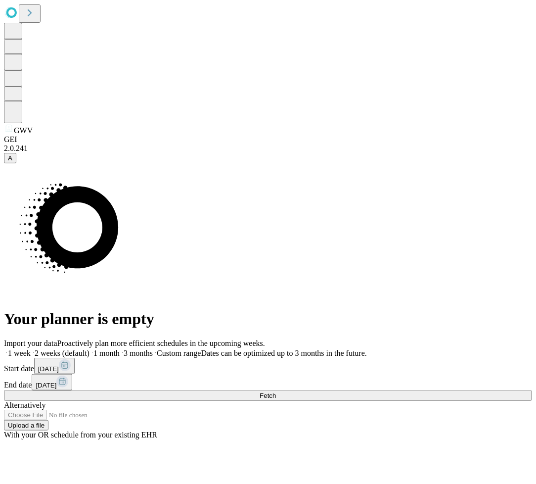
click at [423, 390] on button "Fetch" at bounding box center [268, 395] width 528 height 10
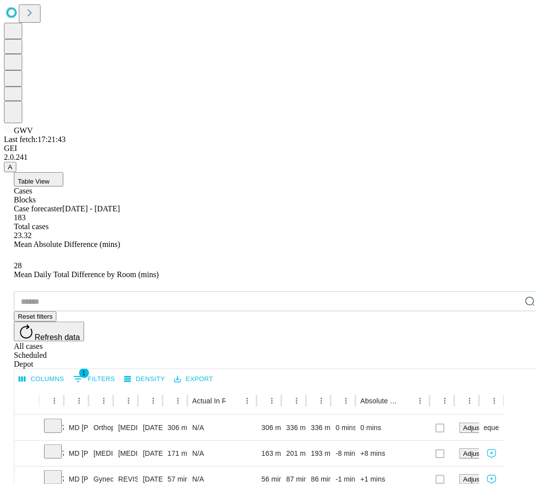
click at [12, 171] on span "A" at bounding box center [10, 166] width 4 height 7
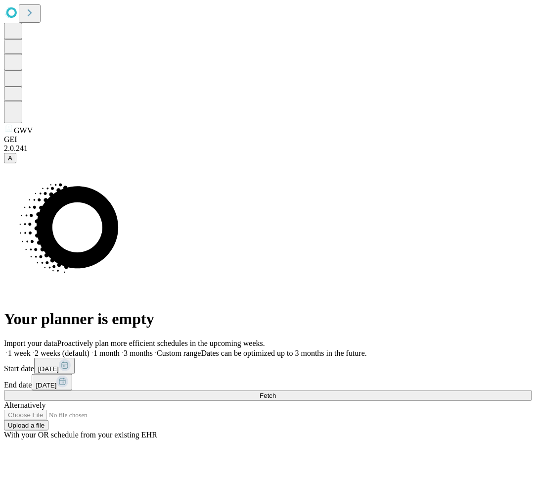
click at [276, 392] on span "Fetch" at bounding box center [268, 395] width 16 height 7
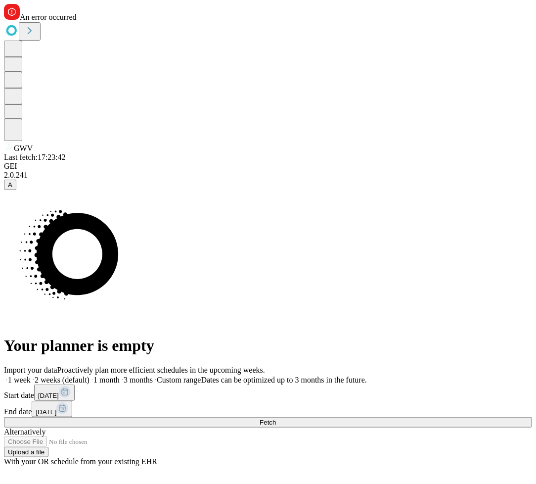
click at [120, 375] on span "1 month" at bounding box center [106, 379] width 26 height 8
drag, startPoint x: 413, startPoint y: 212, endPoint x: 416, endPoint y: 217, distance: 5.5
click at [153, 375] on span "3 months" at bounding box center [138, 379] width 29 height 8
click at [456, 417] on button "Fetch" at bounding box center [268, 422] width 528 height 10
click at [445, 417] on button "Fetch" at bounding box center [268, 422] width 528 height 10
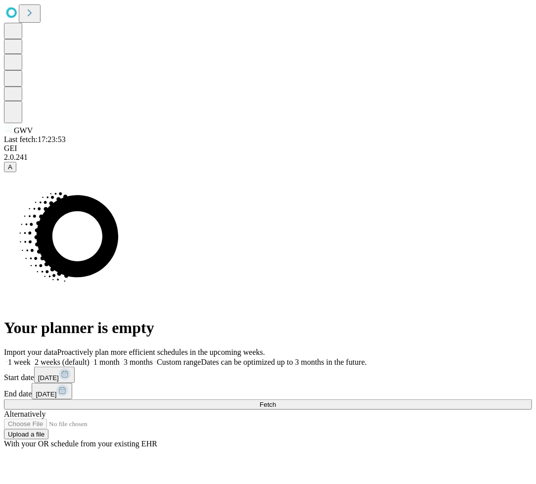
click at [153, 357] on label "3 months" at bounding box center [136, 361] width 33 height 8
click at [401, 399] on button "Fetch" at bounding box center [268, 404] width 528 height 10
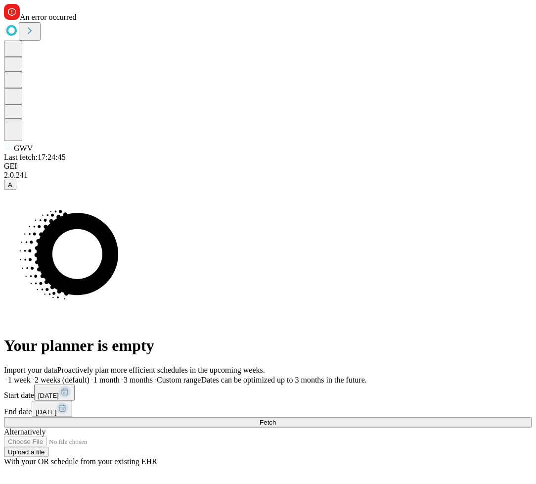
click at [276, 418] on span "Fetch" at bounding box center [268, 421] width 16 height 7
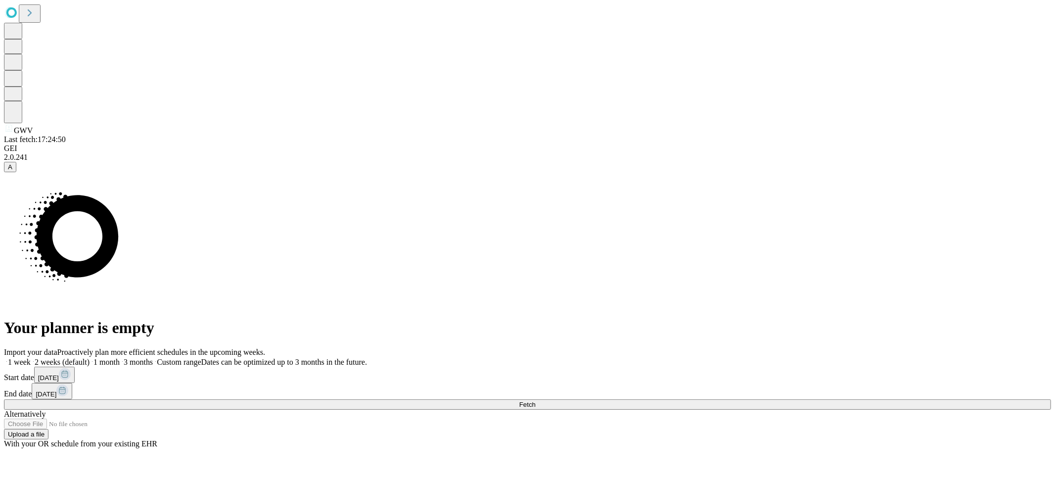
click at [12, 171] on span "A" at bounding box center [10, 166] width 4 height 7
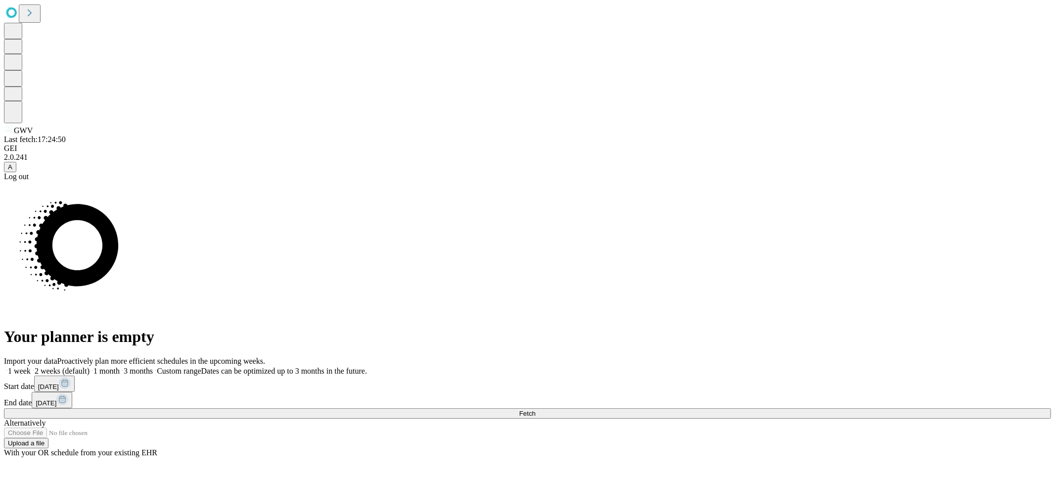
click at [53, 181] on div "Log out" at bounding box center [527, 176] width 1047 height 9
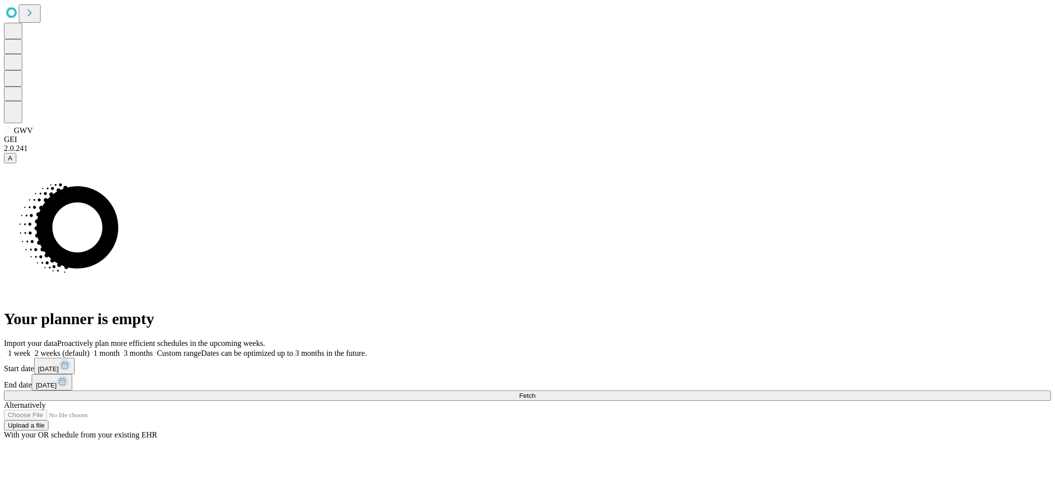
click at [813, 390] on button "Fetch" at bounding box center [527, 395] width 1047 height 10
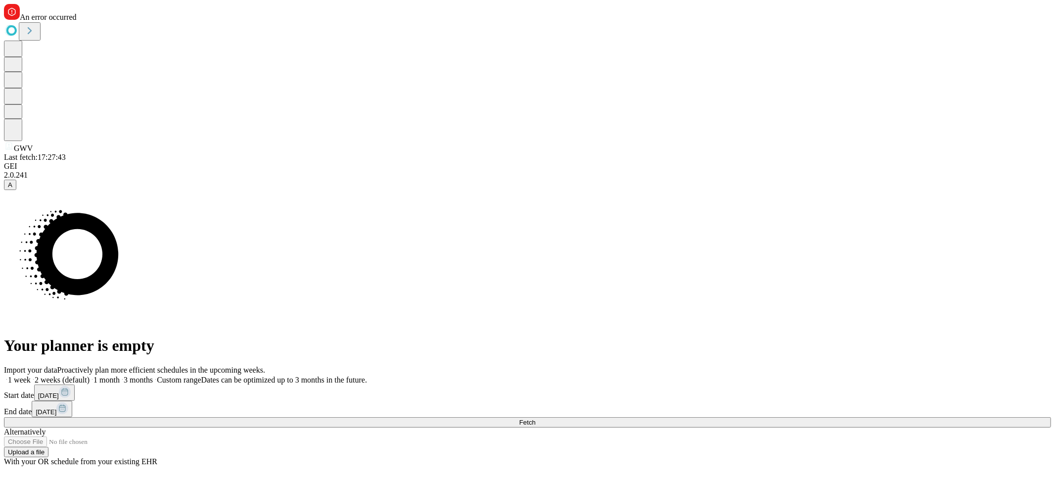
click at [535, 418] on span "Fetch" at bounding box center [527, 421] width 16 height 7
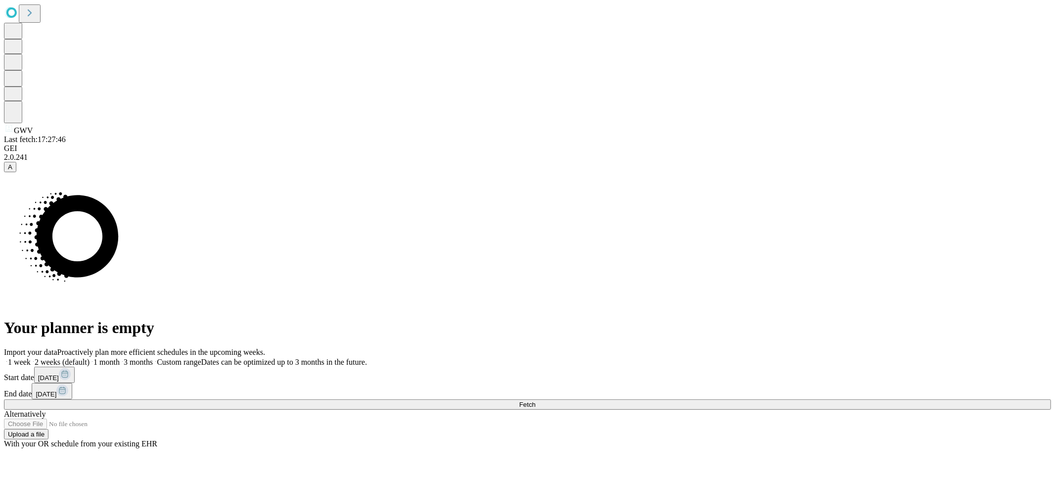
click at [835, 399] on button "Fetch" at bounding box center [527, 404] width 1047 height 10
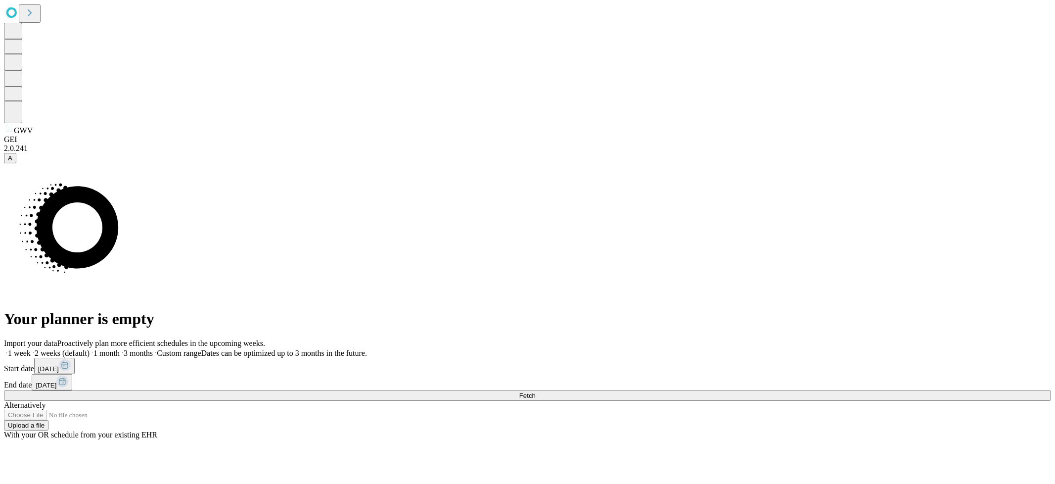
click at [797, 390] on button "Fetch" at bounding box center [527, 395] width 1047 height 10
